Goal: Information Seeking & Learning: Learn about a topic

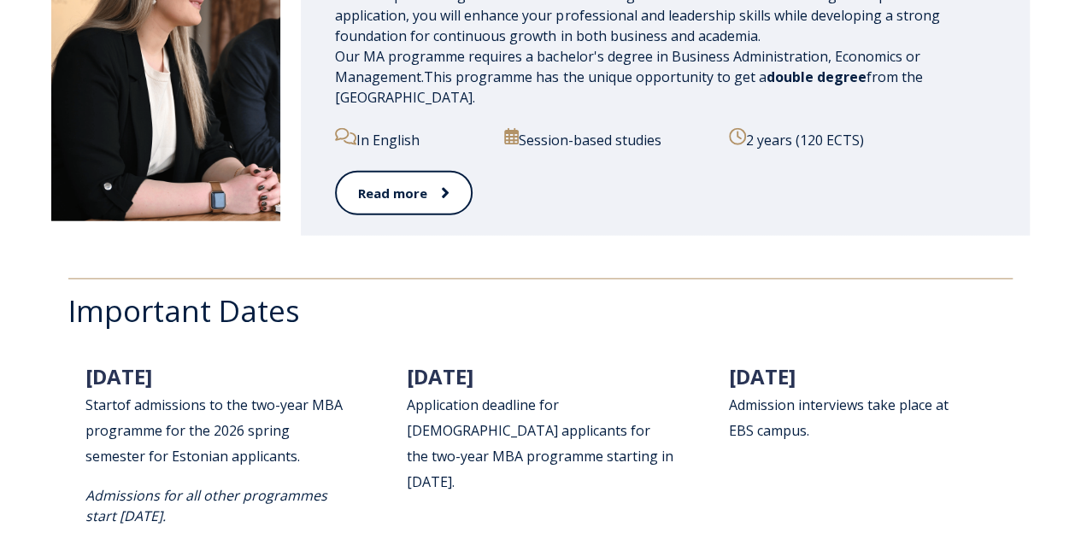
scroll to position [1994, 0]
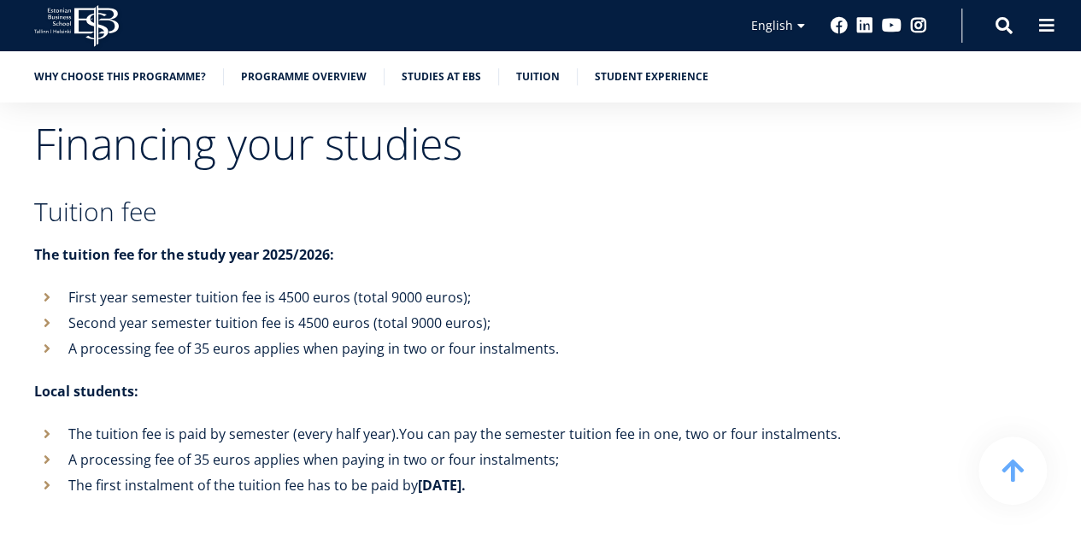
scroll to position [5506, 0]
